Goal: Check status: Check status

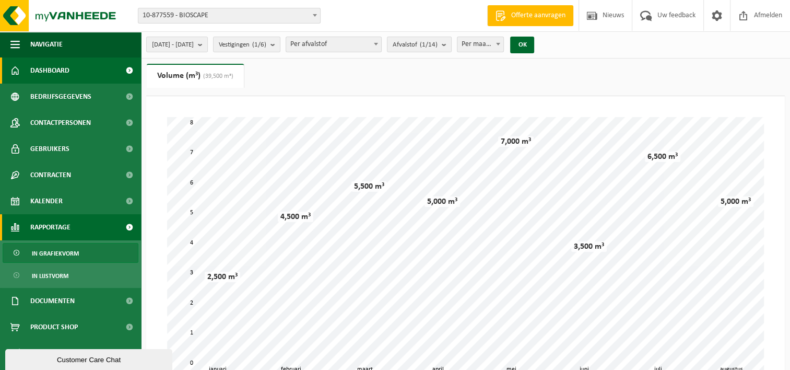
click at [49, 70] on span "Dashboard" at bounding box center [49, 70] width 39 height 26
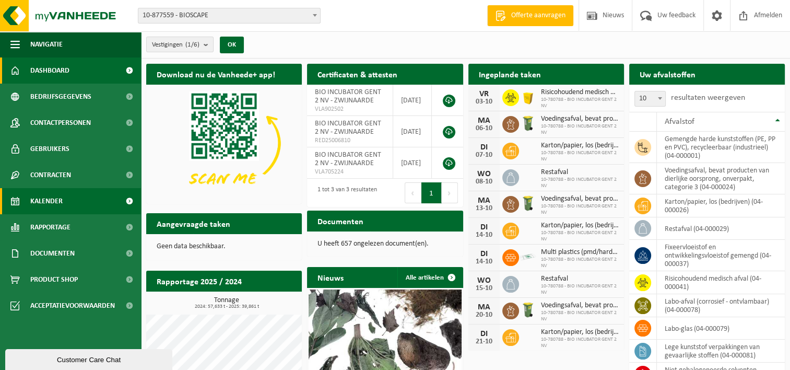
click at [44, 200] on span "Kalender" at bounding box center [46, 201] width 32 height 26
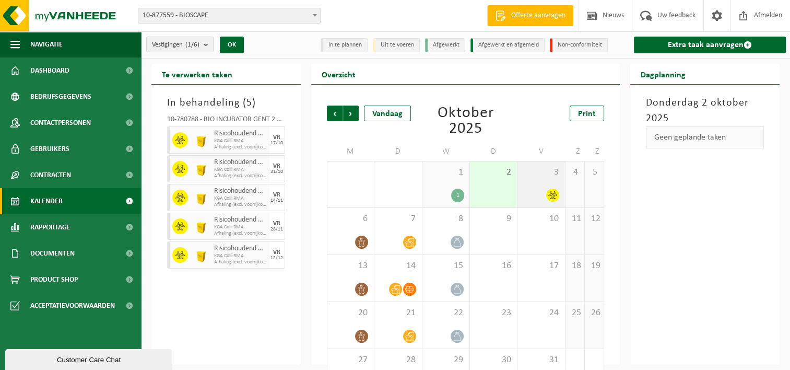
click at [527, 198] on div at bounding box center [540, 195] width 37 height 14
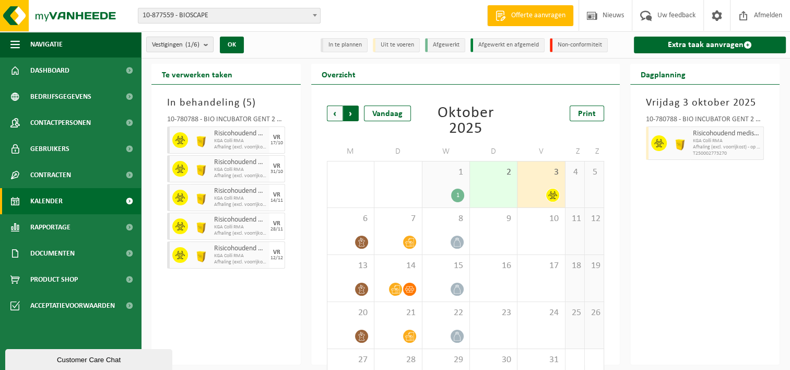
click at [336, 115] on span "Vorige" at bounding box center [335, 113] width 16 height 16
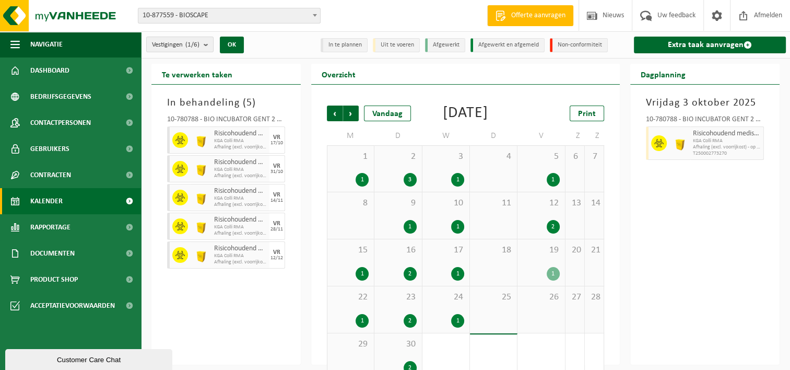
click at [534, 281] on div "19 1" at bounding box center [540, 262] width 47 height 46
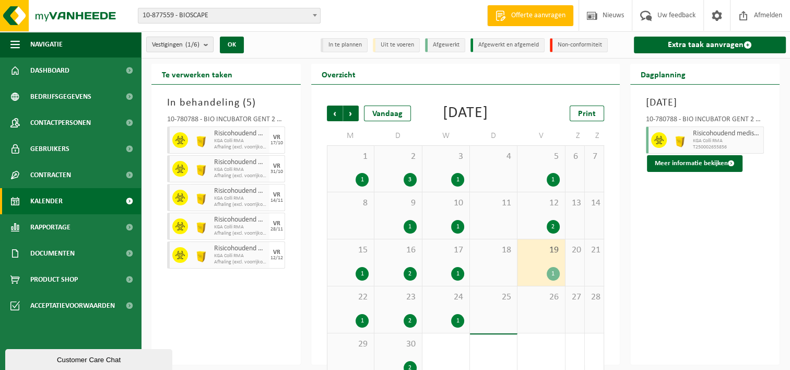
click at [534, 329] on div "26" at bounding box center [540, 309] width 47 height 46
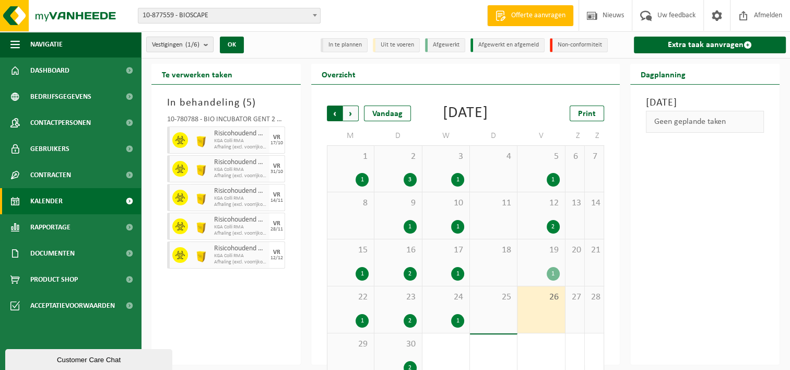
click at [353, 114] on span "Volgende" at bounding box center [351, 113] width 16 height 16
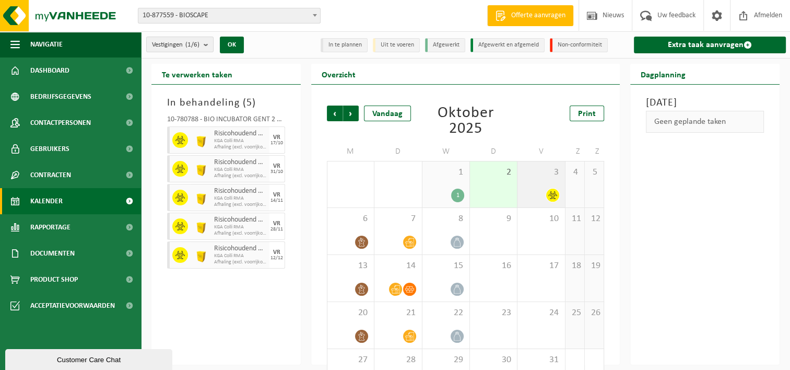
click at [522, 191] on div at bounding box center [540, 195] width 37 height 14
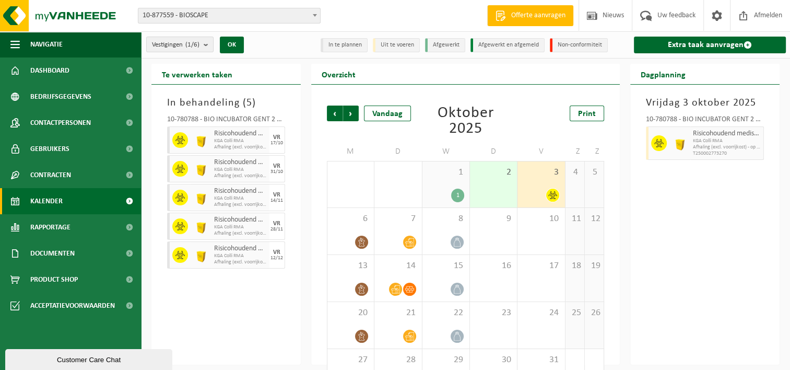
click at [528, 186] on div "3" at bounding box center [540, 184] width 47 height 46
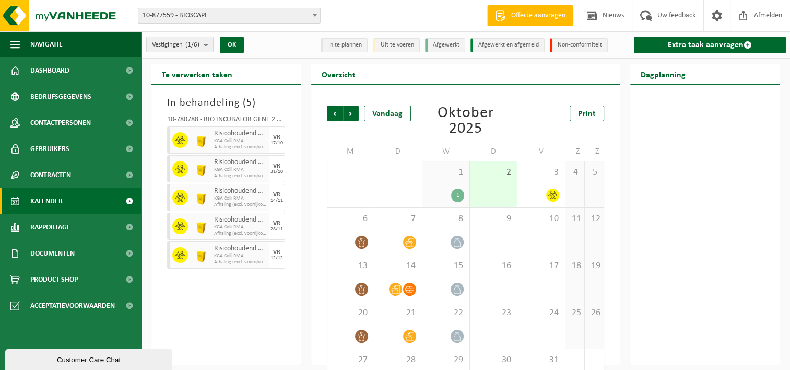
click at [499, 191] on div "2" at bounding box center [493, 184] width 47 height 46
click at [535, 190] on div at bounding box center [540, 195] width 37 height 14
